Goal: Information Seeking & Learning: Learn about a topic

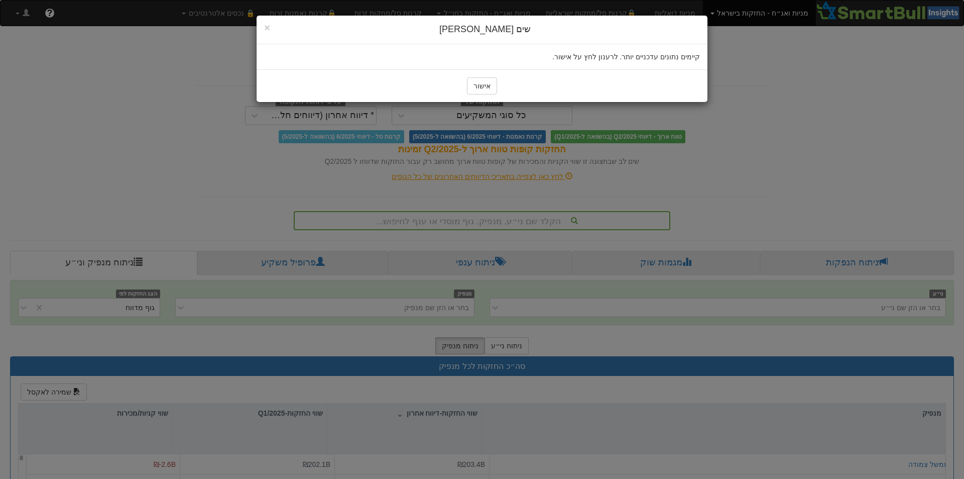
click at [474, 88] on button "אישור" at bounding box center [482, 85] width 30 height 17
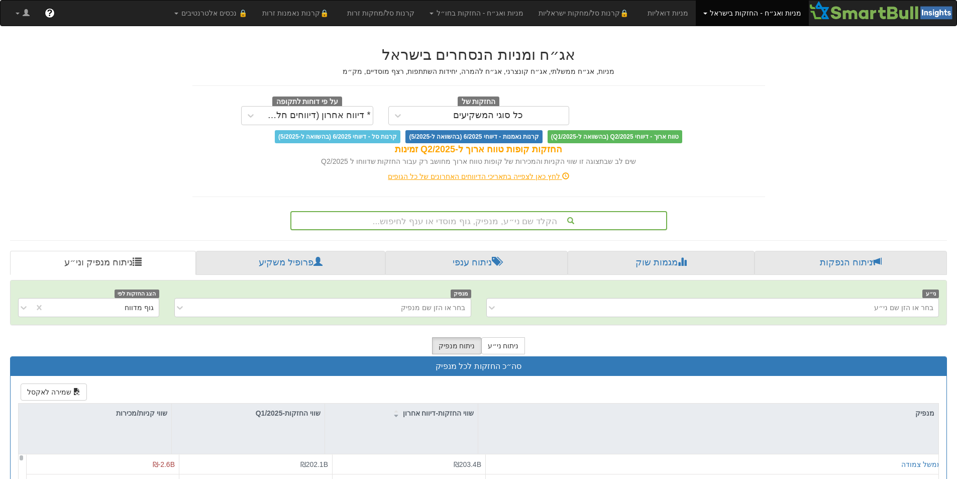
click at [482, 221] on div "הקלד שם ני״ע, מנפיק, גוף מוסדי או ענף לחיפוש..." at bounding box center [478, 220] width 375 height 17
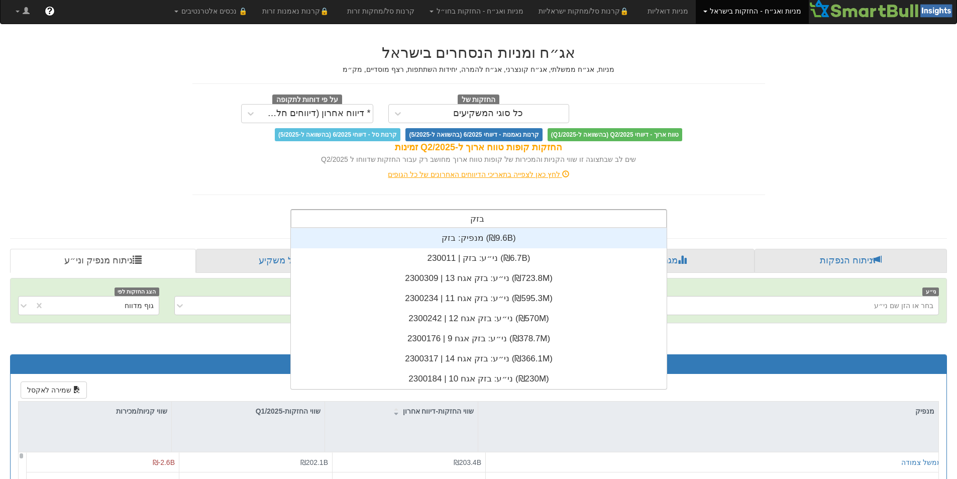
scroll to position [161, 0]
type input "בזק"
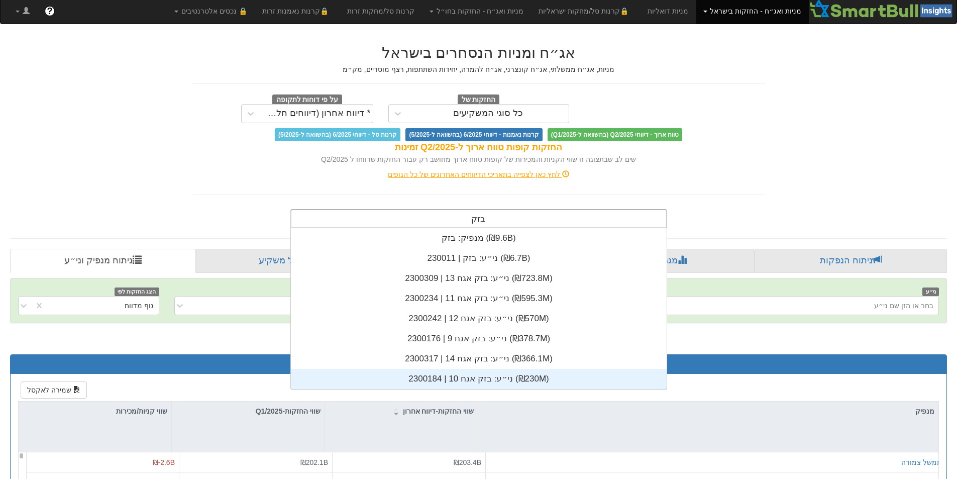
click at [466, 379] on div "ני״ע: ‏בזק אגח 10 | 2300184 ‎(₪230M)‎" at bounding box center [479, 379] width 376 height 20
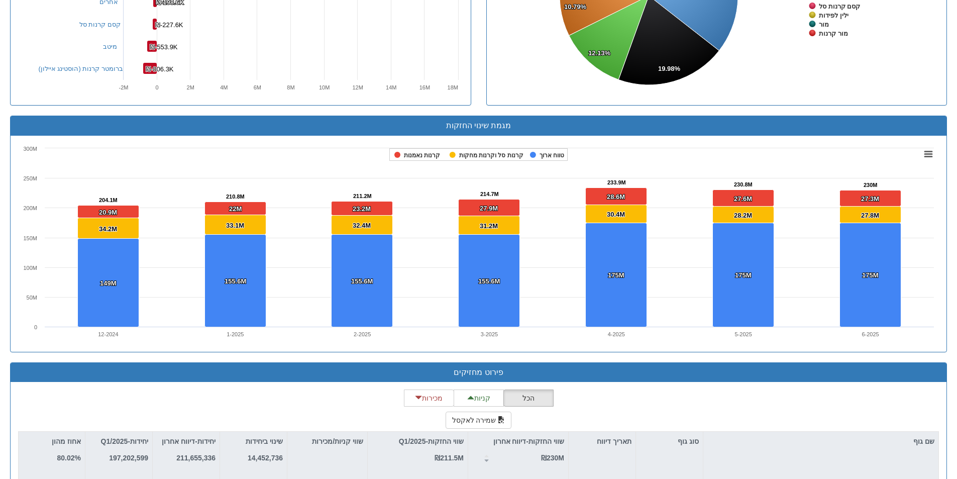
scroll to position [745, 0]
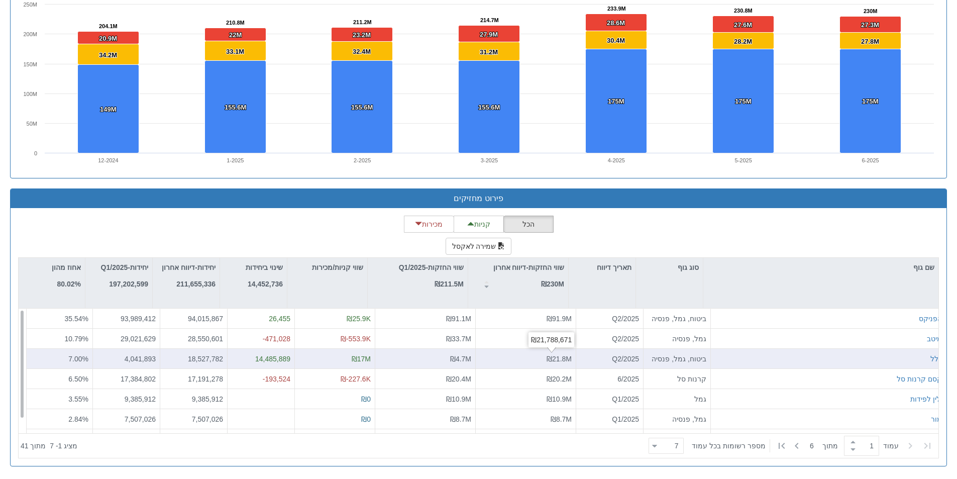
click at [546, 357] on span "₪21.8M" at bounding box center [558, 358] width 25 height 8
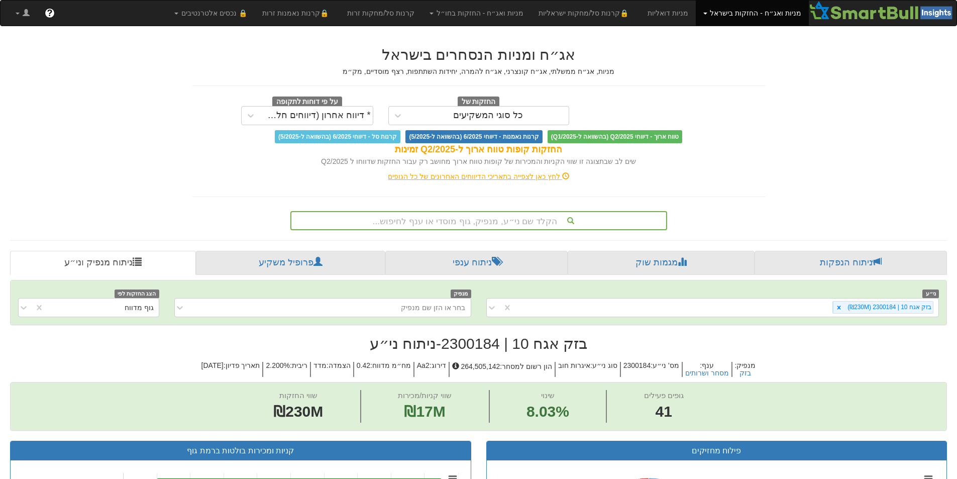
scroll to position [2, 0]
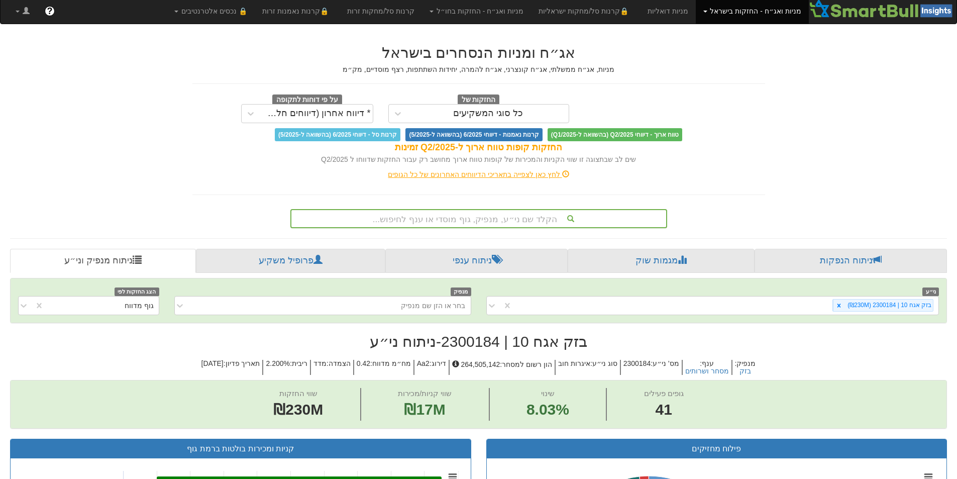
click at [498, 214] on div "הקלד שם ני״ע, מנפיק, גוף מוסדי או ענף לחיפוש..." at bounding box center [478, 218] width 375 height 17
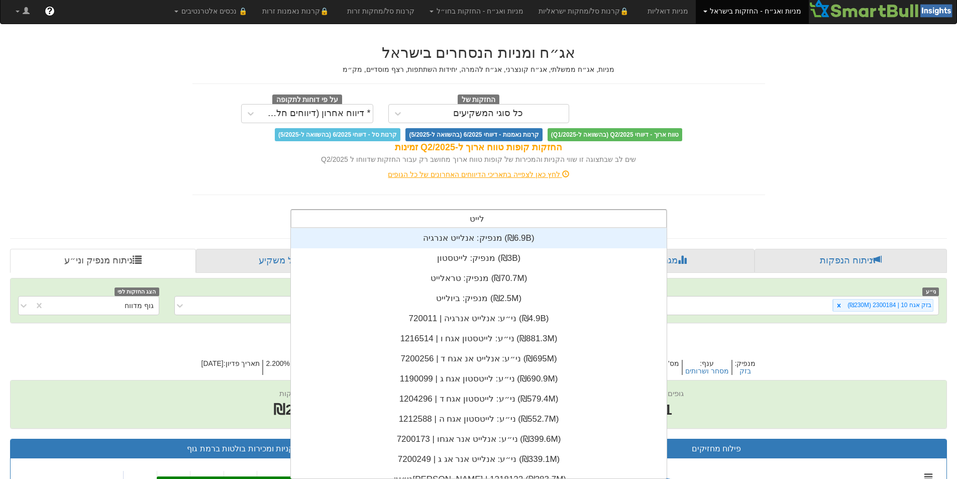
scroll to position [121, 0]
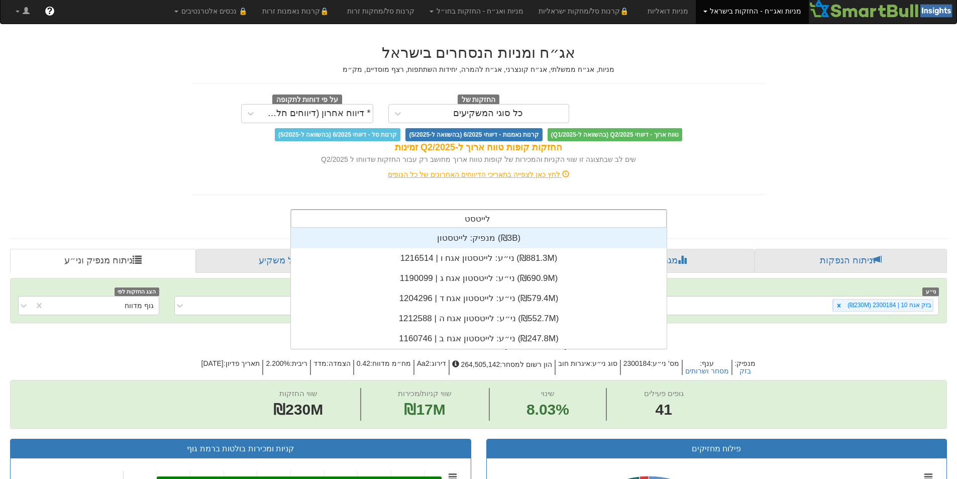
type input "לייטסטון"
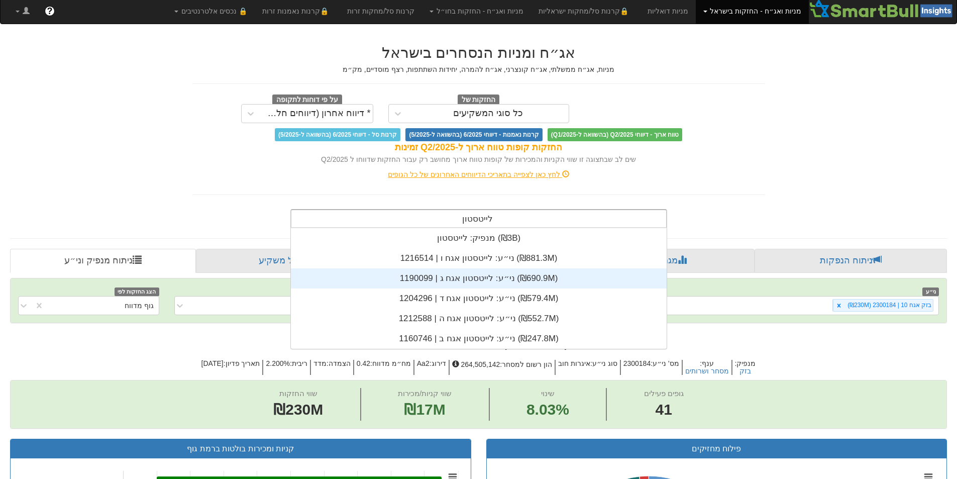
click at [489, 280] on div "ני״ע: ‏לייטסטון אגח ג | 1190099 ‎(₪690.9M)‎" at bounding box center [479, 278] width 376 height 20
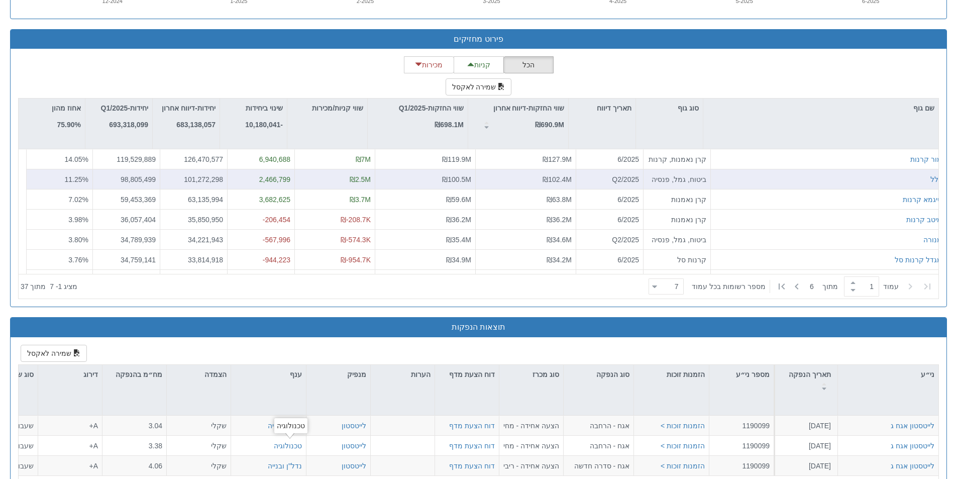
scroll to position [250, 0]
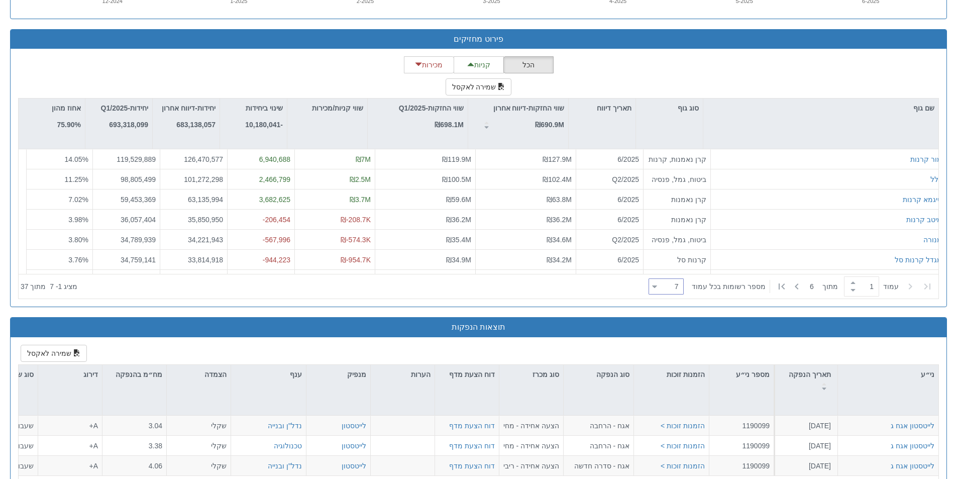
click at [673, 286] on div "7 7" at bounding box center [670, 287] width 26 height 14
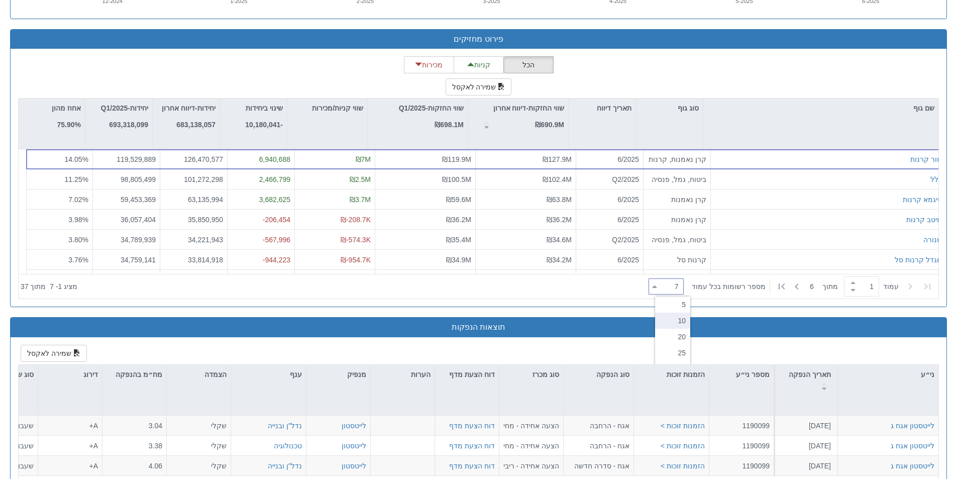
click at [681, 317] on div "10" at bounding box center [672, 320] width 35 height 16
type input "10"
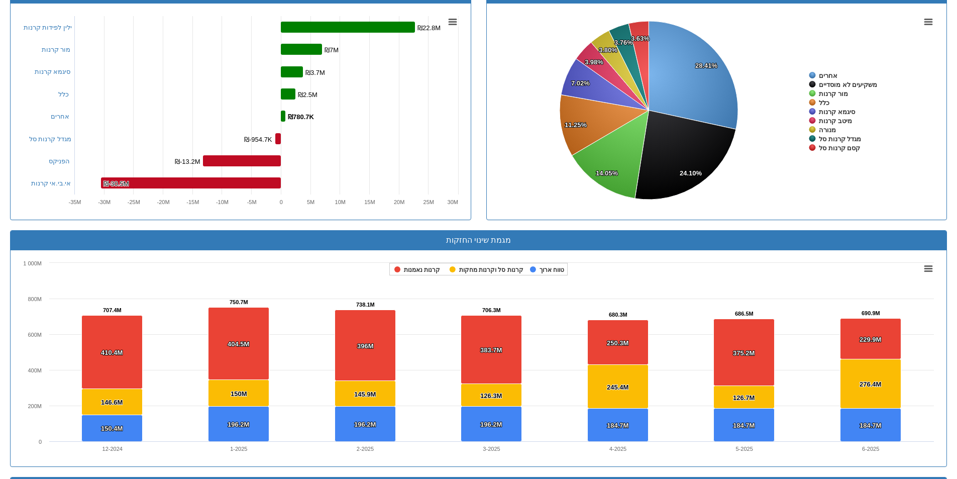
scroll to position [201, 0]
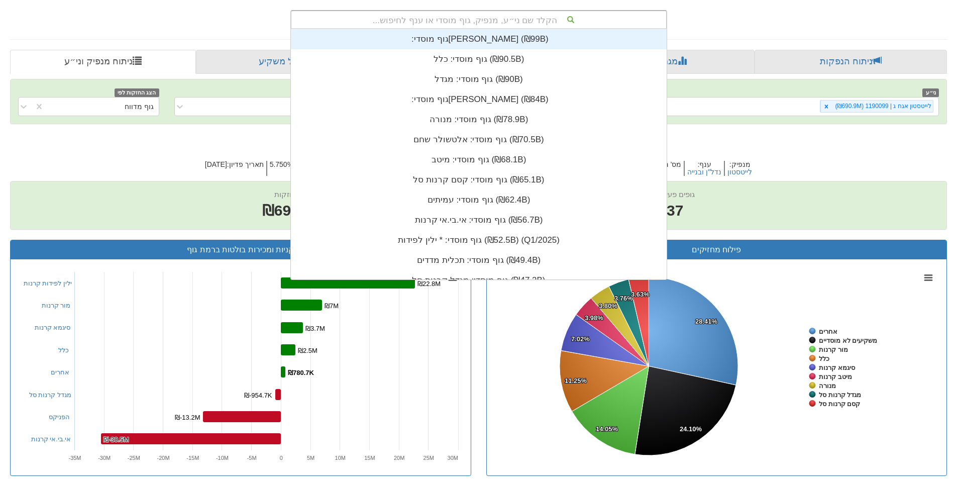
click at [510, 18] on div "הקלד שם ני״ע, מנפיק, גוף מוסדי או ענף לחיפוש..." at bounding box center [478, 19] width 375 height 17
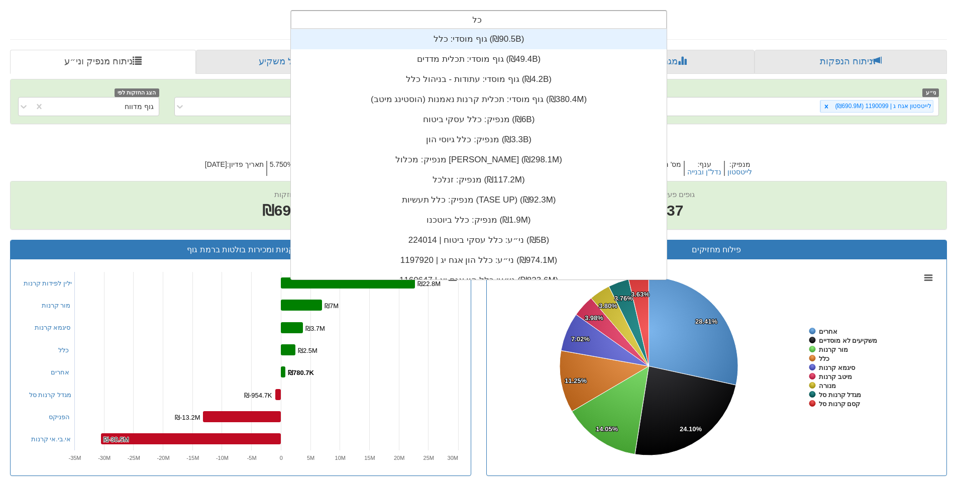
type input "כלל"
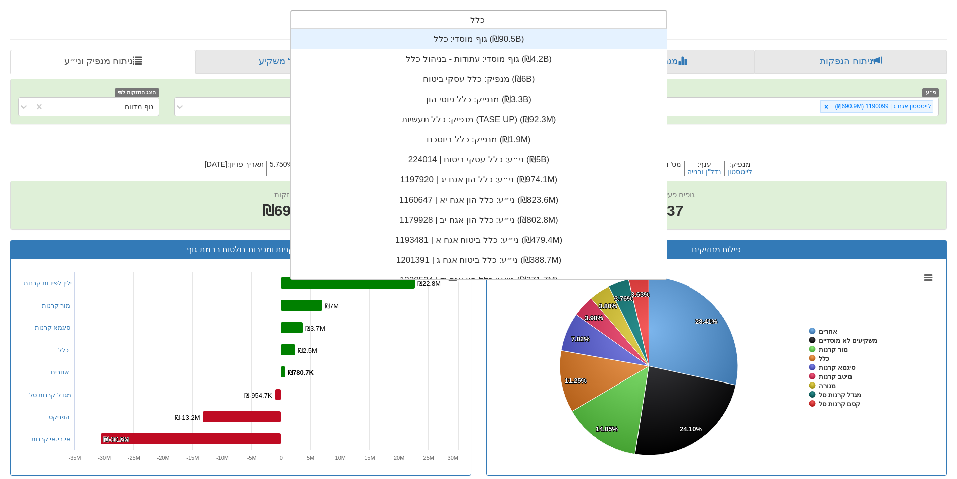
click at [465, 36] on div "גוף מוסדי: ‏כלל ‎(₪90.5B)‎" at bounding box center [479, 39] width 376 height 20
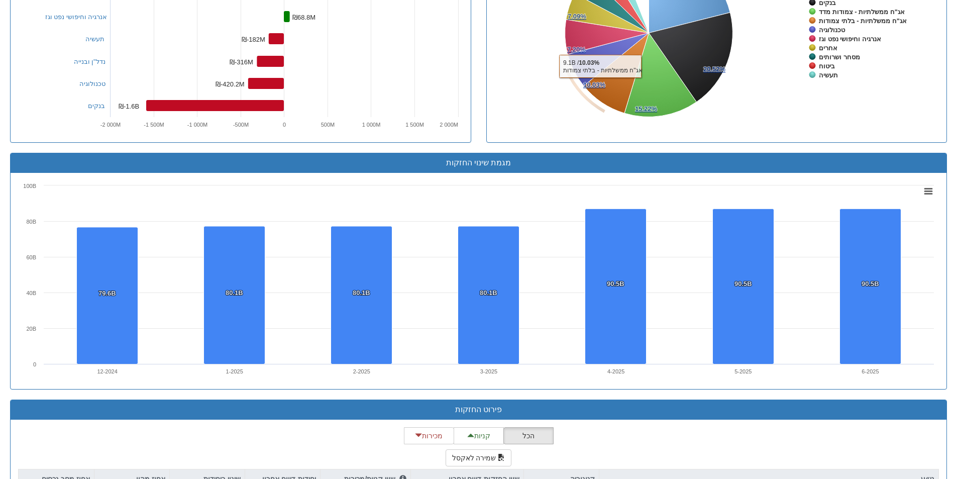
scroll to position [703, 0]
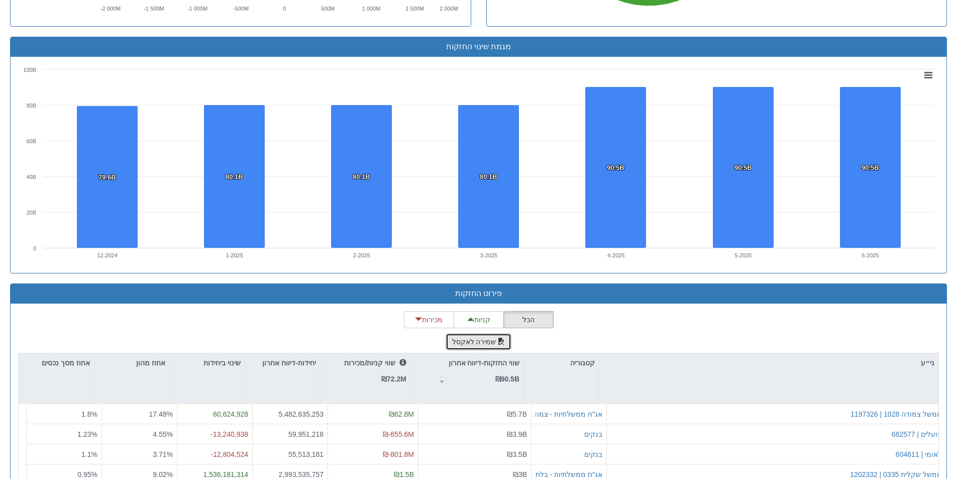
click at [486, 337] on button "שמירה לאקסל" at bounding box center [478, 341] width 66 height 17
